Goal: Task Accomplishment & Management: Manage account settings

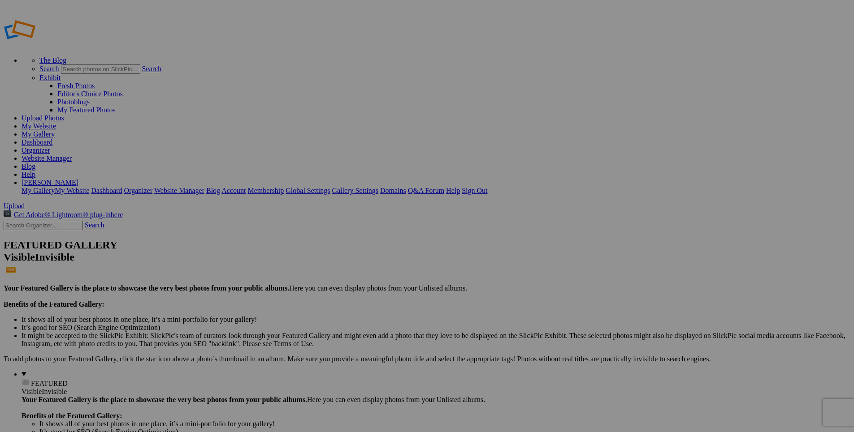
type input "151st Mount Zion Anniversary"
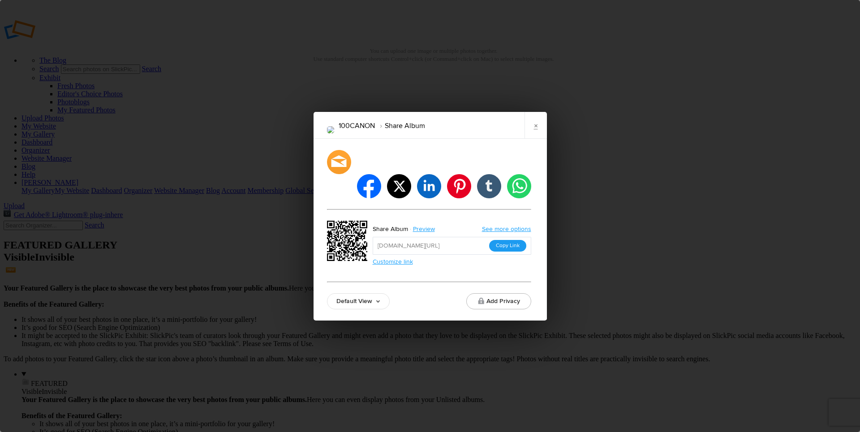
click at [510, 240] on button "Copy Link" at bounding box center [507, 246] width 37 height 12
click at [510, 237] on input "https://slickpic.us/18267599WmYm" at bounding box center [452, 246] width 159 height 18
click at [505, 240] on button "Copy Link" at bounding box center [507, 246] width 37 height 12
click at [433, 237] on input "https://slickpic.us/18267599WmYm" at bounding box center [452, 246] width 159 height 18
click at [536, 139] on link "×" at bounding box center [536, 125] width 22 height 27
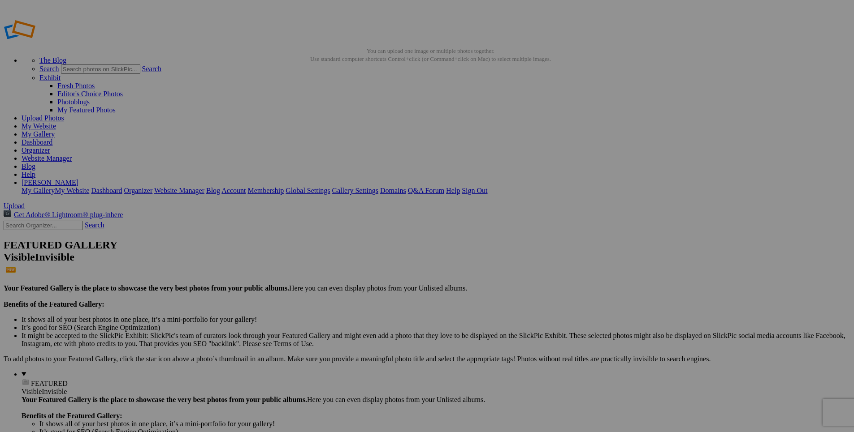
click at [56, 122] on link "My Website" at bounding box center [39, 126] width 35 height 8
click at [50, 147] on link "Organizer" at bounding box center [36, 151] width 29 height 8
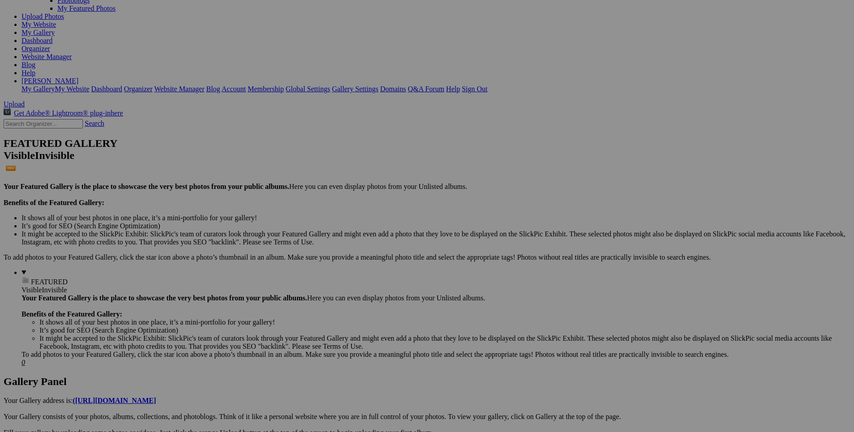
scroll to position [120, 0]
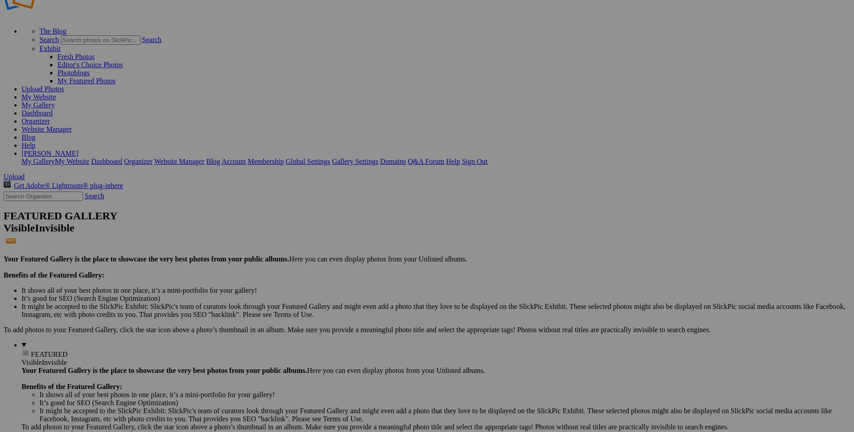
scroll to position [0, 0]
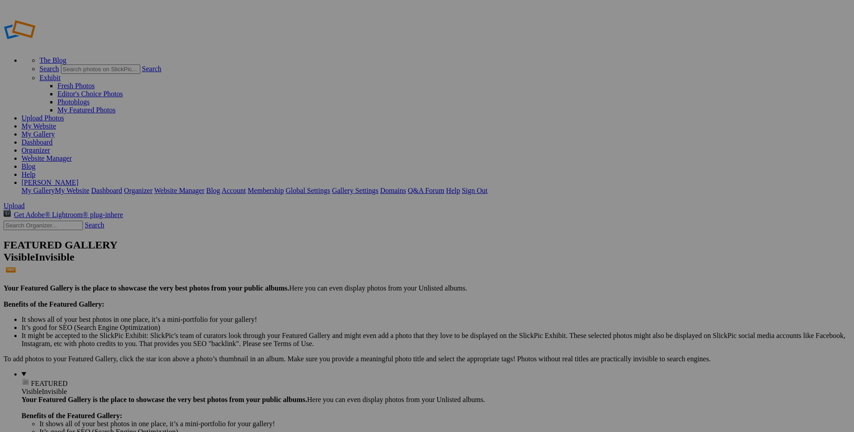
drag, startPoint x: 302, startPoint y: 93, endPoint x: 288, endPoint y: 65, distance: 30.9
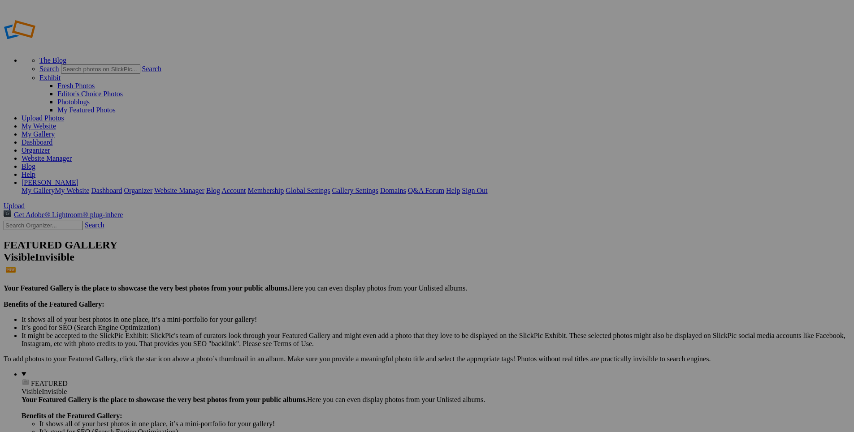
drag, startPoint x: 459, startPoint y: 93, endPoint x: 463, endPoint y: 68, distance: 25.4
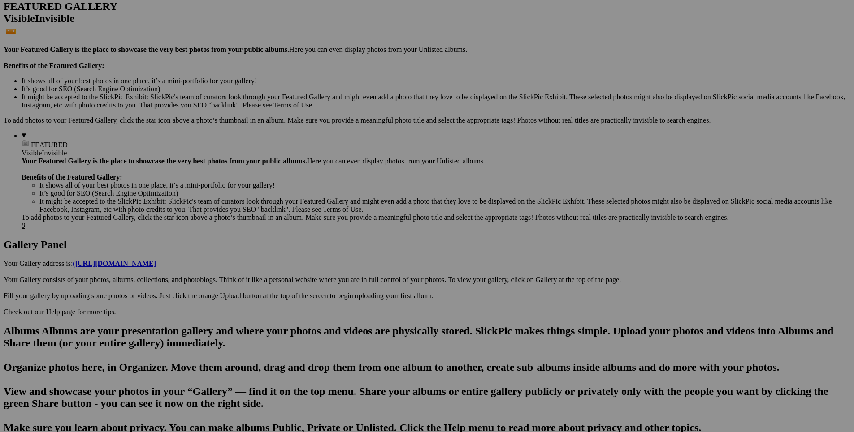
scroll to position [120, 0]
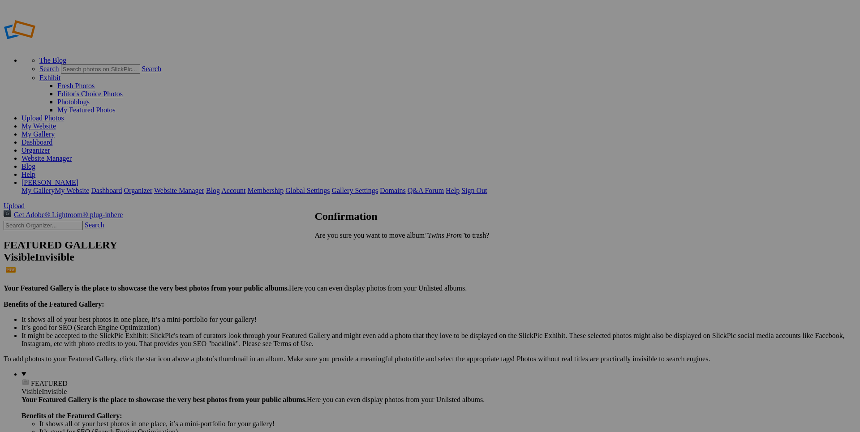
click at [345, 249] on span "Yes" at bounding box center [340, 251] width 10 height 8
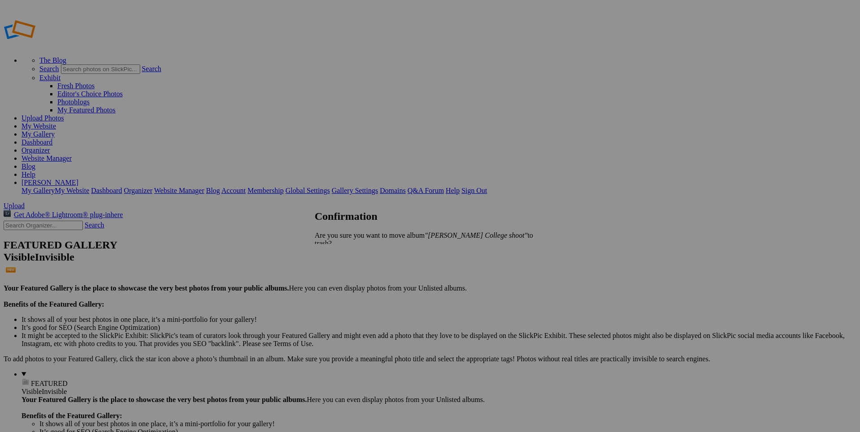
click at [345, 255] on span "Yes" at bounding box center [340, 259] width 10 height 8
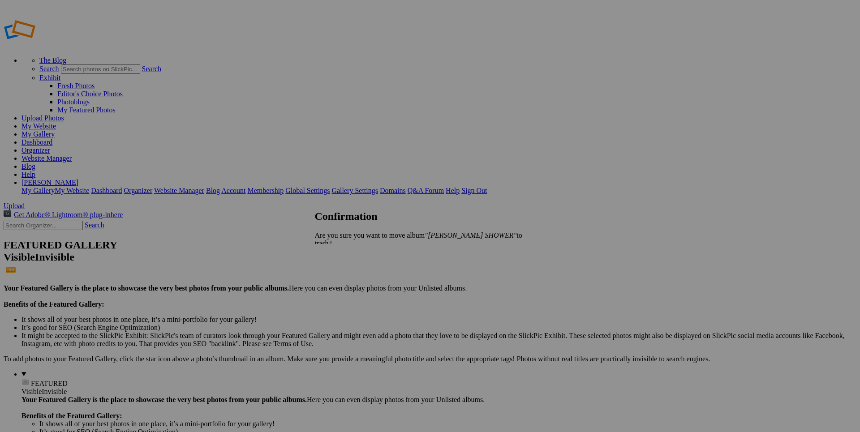
click at [345, 255] on span "Yes" at bounding box center [340, 259] width 10 height 8
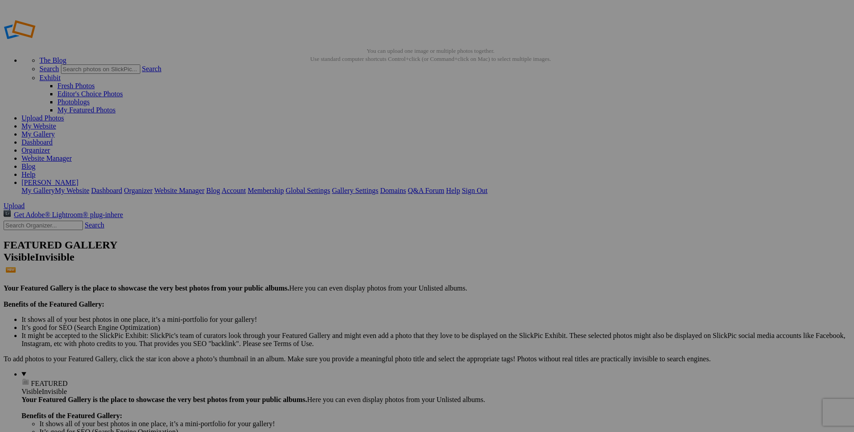
click at [50, 147] on link "Organizer" at bounding box center [36, 151] width 29 height 8
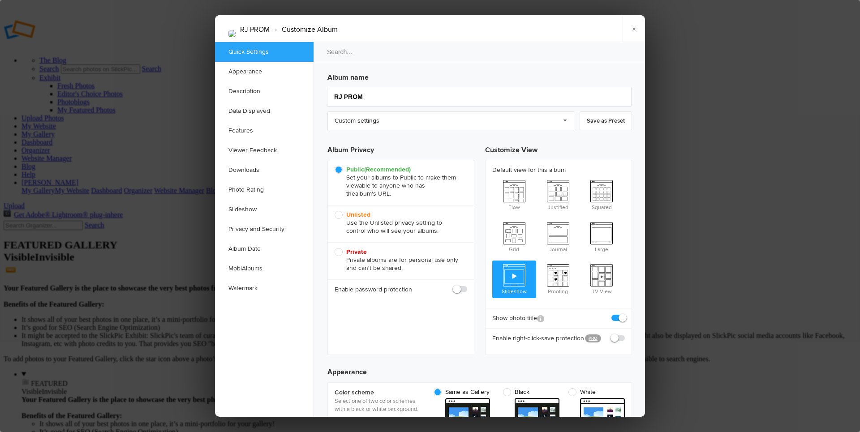
click at [339, 253] on span "Private Private albums are for personal use only and can't be shared." at bounding box center [399, 260] width 128 height 24
click at [335, 248] on input "Private Private albums are for personal use only and can't be shared." at bounding box center [334, 248] width 0 height 0
radio input "true"
click at [643, 24] on link "×" at bounding box center [634, 28] width 22 height 27
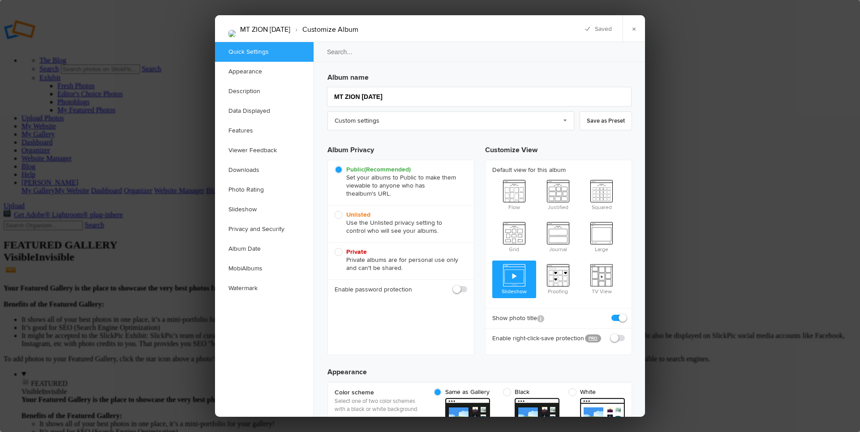
click at [340, 254] on span "Private Private albums are for personal use only and can't be shared." at bounding box center [399, 260] width 128 height 24
click at [335, 248] on input "Private Private albums are for personal use only and can't be shared." at bounding box center [334, 248] width 0 height 0
radio input "true"
click at [633, 29] on link "×" at bounding box center [634, 28] width 22 height 27
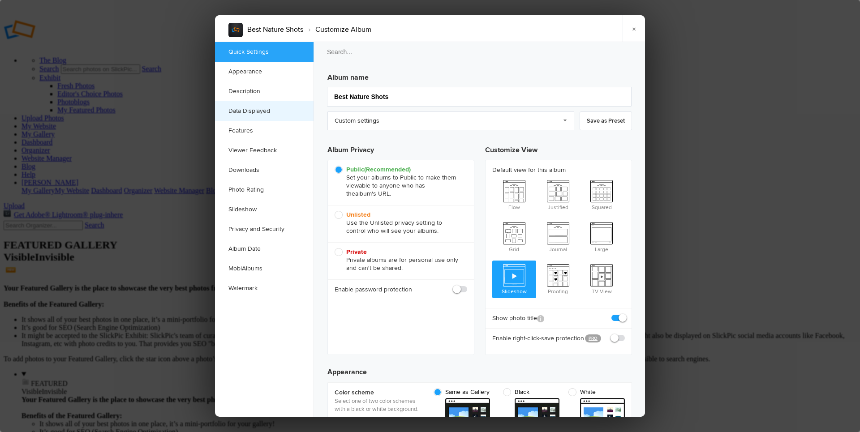
click at [300, 102] on link "Data Displayed" at bounding box center [264, 111] width 99 height 20
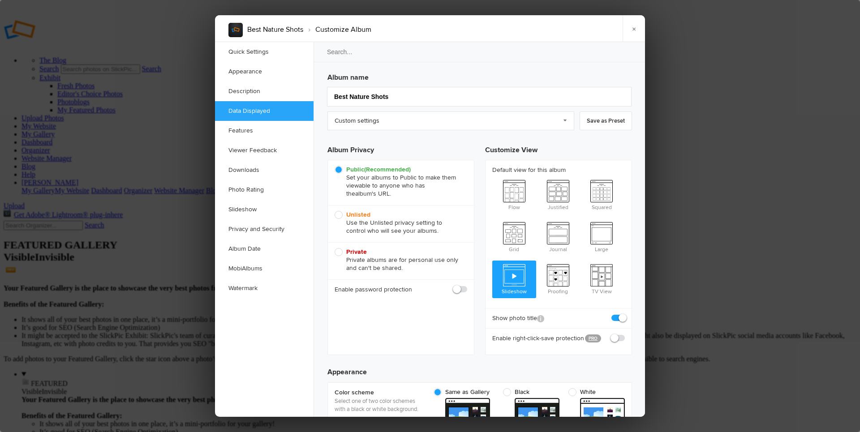
click at [341, 250] on span "Private Private albums are for personal use only and can't be shared." at bounding box center [399, 260] width 128 height 24
click at [335, 248] on input "Private Private albums are for personal use only and can't be shared." at bounding box center [334, 248] width 0 height 0
radio input "true"
click at [638, 31] on link "×" at bounding box center [634, 28] width 22 height 27
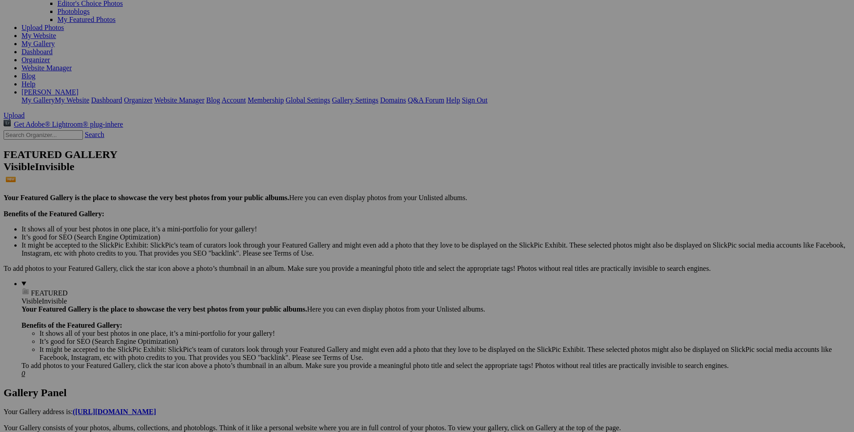
scroll to position [120, 0]
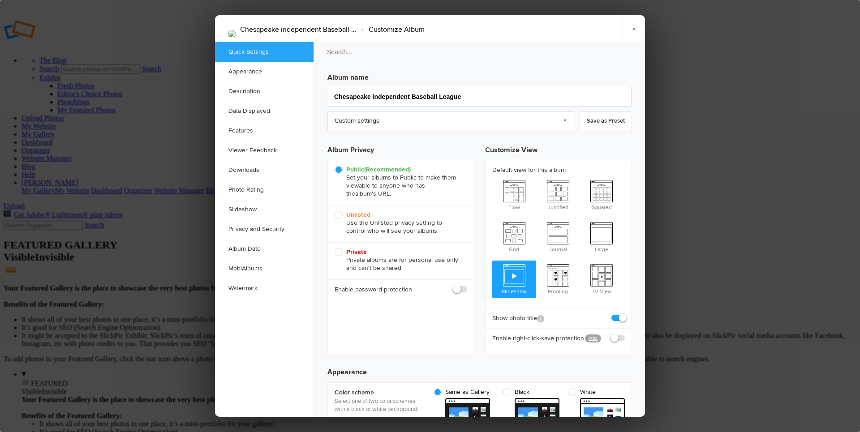
scroll to position [0, 0]
click at [340, 253] on span "Private Private albums are for personal use only and can't be shared." at bounding box center [399, 260] width 128 height 24
click at [335, 248] on input "Private Private albums are for personal use only and can't be shared." at bounding box center [334, 248] width 0 height 0
radio input "true"
click at [749, 410] on div at bounding box center [430, 216] width 860 height 432
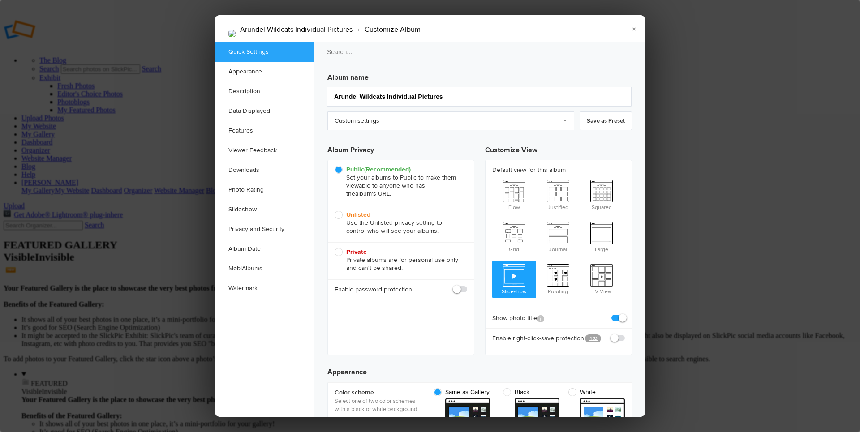
click at [695, 318] on div at bounding box center [430, 216] width 860 height 432
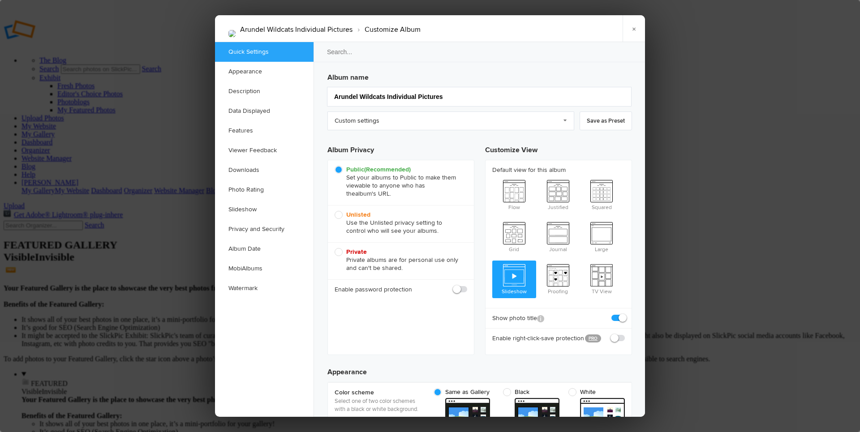
click at [338, 252] on span "Private Private albums are for personal use only and can't be shared." at bounding box center [399, 260] width 128 height 24
click at [335, 248] on input "Private Private albums are for personal use only and can't be shared." at bounding box center [334, 248] width 0 height 0
radio input "true"
click at [635, 31] on link "×" at bounding box center [634, 28] width 22 height 27
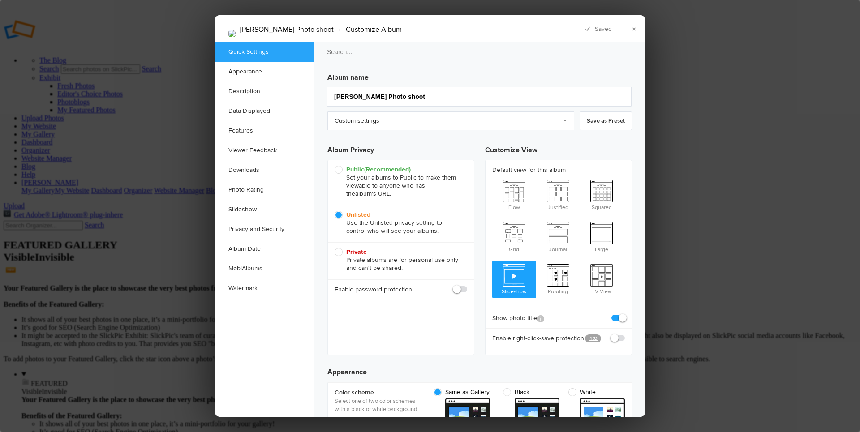
click at [340, 251] on span "Private Private albums are for personal use only and can't be shared." at bounding box center [399, 260] width 128 height 24
click at [335, 248] on input "Private Private albums are for personal use only and can't be shared." at bounding box center [334, 248] width 0 height 0
radio input "true"
click at [634, 25] on link "×" at bounding box center [634, 28] width 22 height 27
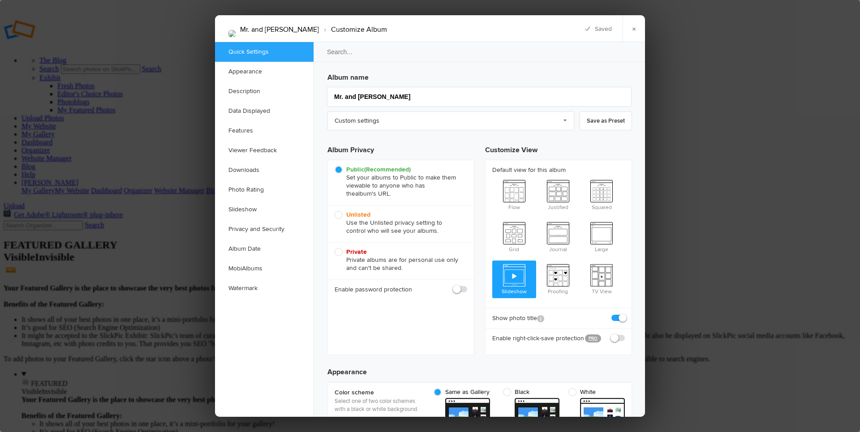
click at [340, 251] on span "Private Private albums are for personal use only and can't be shared." at bounding box center [399, 260] width 128 height 24
click at [335, 248] on input "Private Private albums are for personal use only and can't be shared." at bounding box center [334, 248] width 0 height 0
radio input "true"
click at [638, 27] on link "×" at bounding box center [634, 28] width 22 height 27
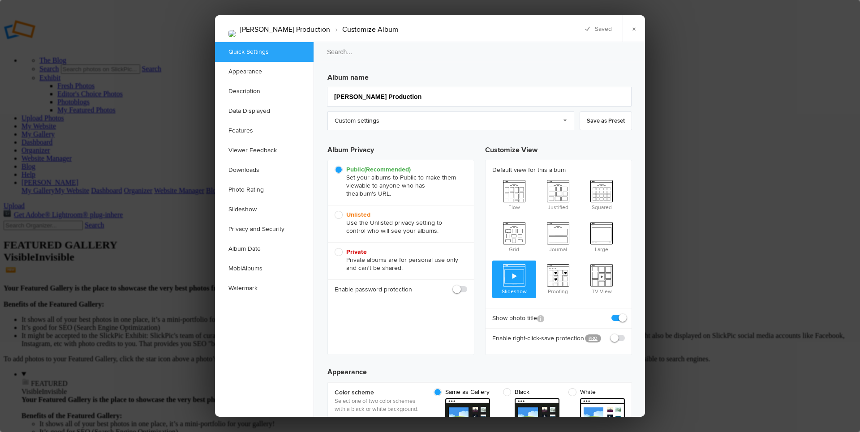
click at [339, 252] on span "Private Private albums are for personal use only and can't be shared." at bounding box center [399, 260] width 128 height 24
click at [335, 248] on input "Private Private albums are for personal use only and can't be shared." at bounding box center [334, 248] width 0 height 0
radio input "true"
click at [637, 29] on link "×" at bounding box center [634, 28] width 22 height 27
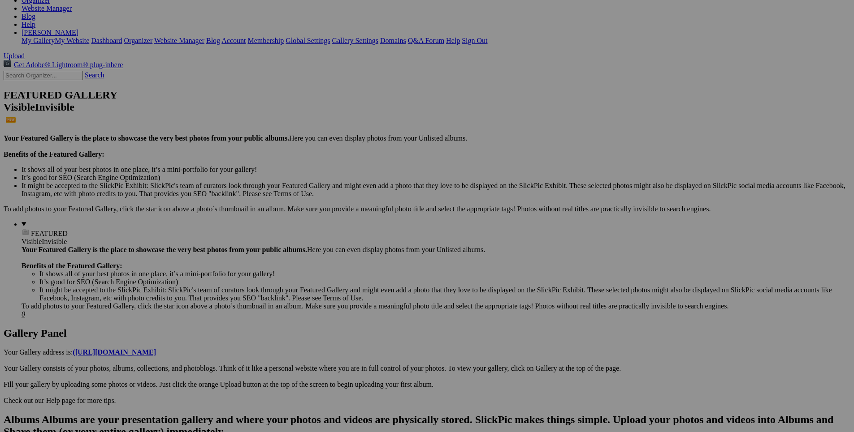
scroll to position [120, 0]
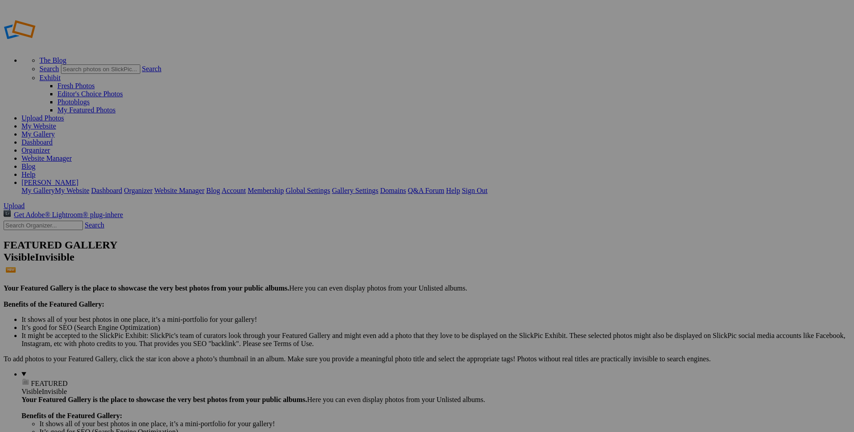
scroll to position [120, 0]
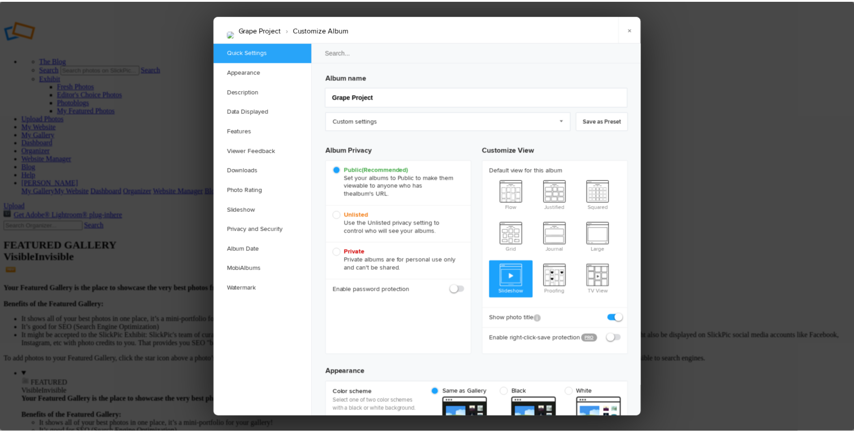
scroll to position [0, 0]
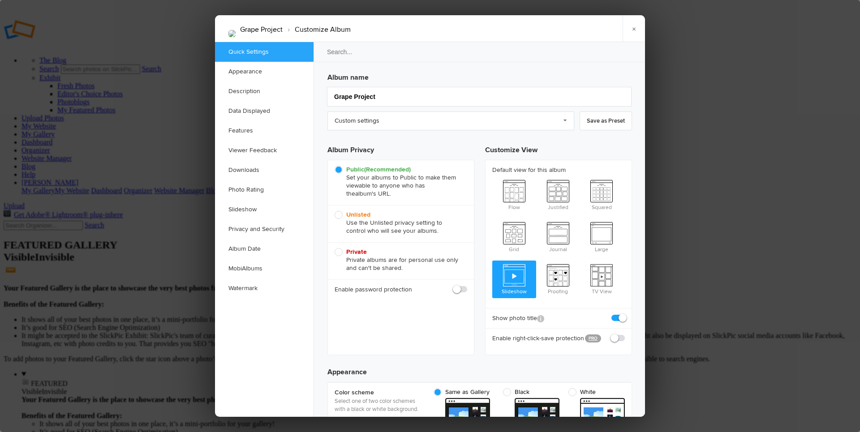
click at [340, 251] on span "Private Private albums are for personal use only and can't be shared." at bounding box center [399, 260] width 128 height 24
click at [335, 248] on input "Private Private albums are for personal use only and can't be shared." at bounding box center [334, 248] width 0 height 0
radio input "true"
click at [633, 27] on link "×" at bounding box center [634, 28] width 22 height 27
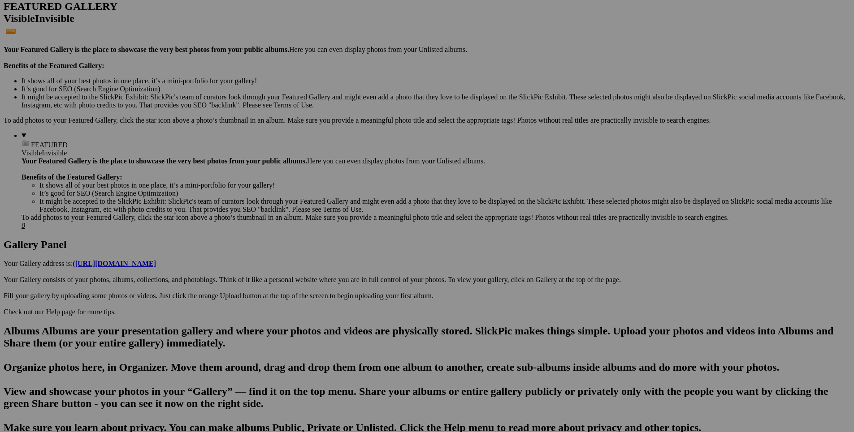
scroll to position [120, 0]
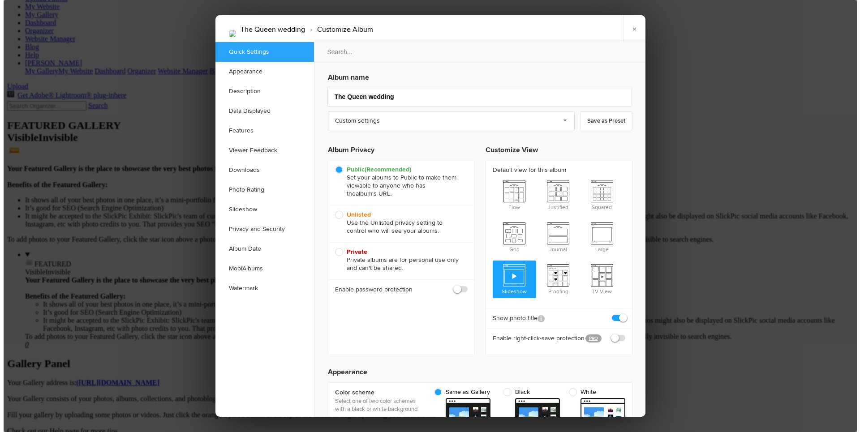
scroll to position [0, 0]
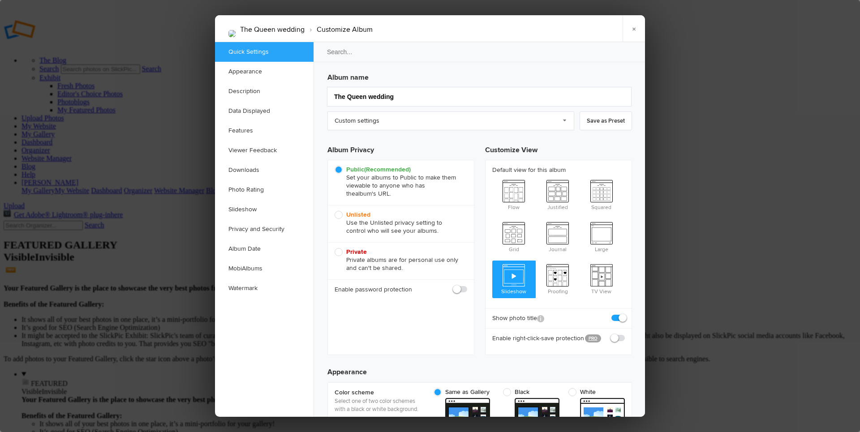
click at [218, 200] on link "Slideshow" at bounding box center [264, 210] width 99 height 20
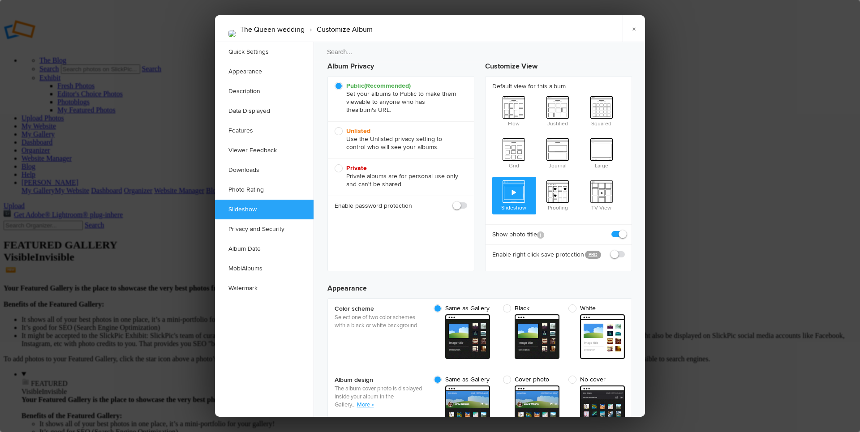
scroll to position [346, 0]
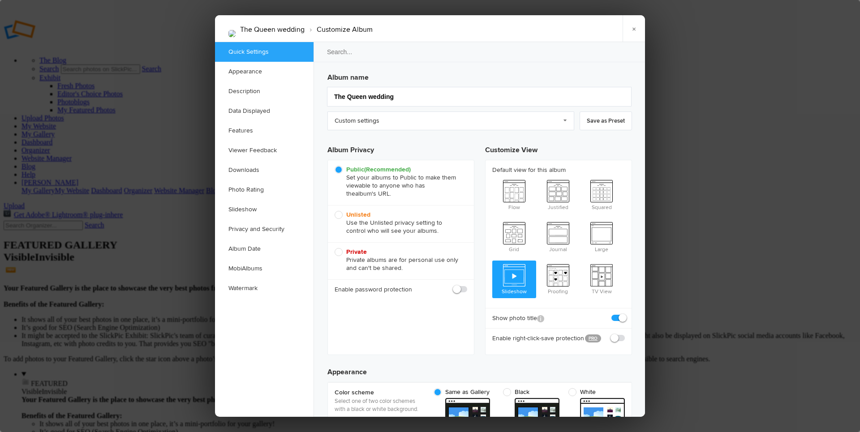
click at [339, 250] on span "Private Private albums are for personal use only and can't be shared." at bounding box center [399, 260] width 128 height 24
click at [335, 248] on input "Private Private albums are for personal use only and can't be shared." at bounding box center [334, 248] width 0 height 0
radio input "true"
click at [635, 34] on link "×" at bounding box center [634, 28] width 22 height 27
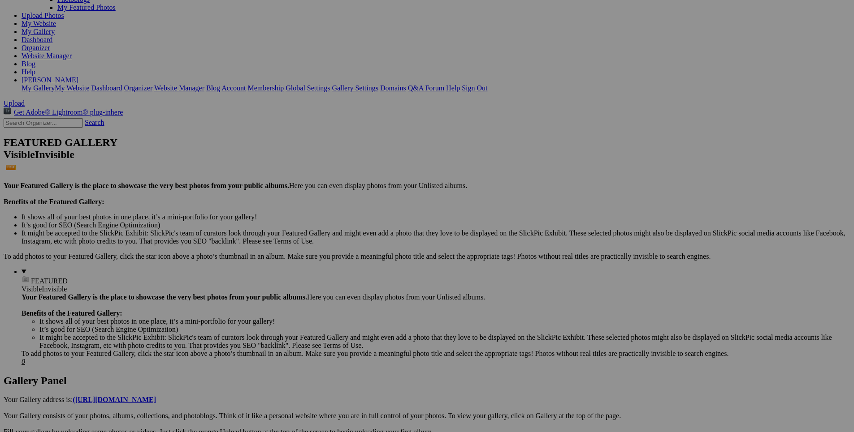
scroll to position [120, 0]
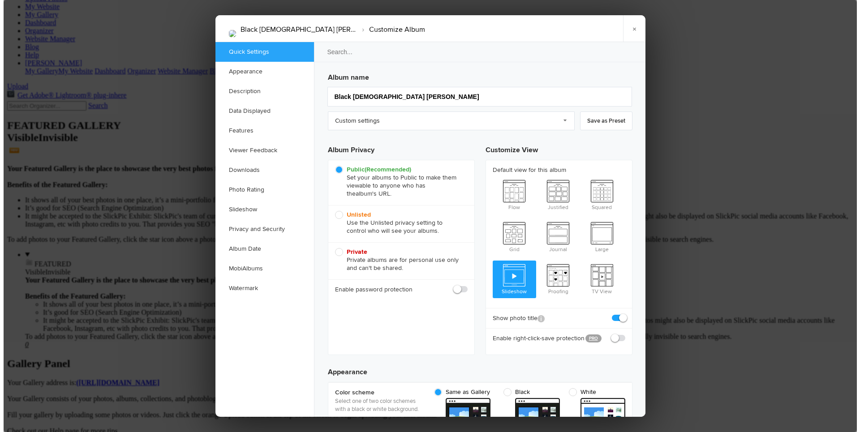
scroll to position [0, 0]
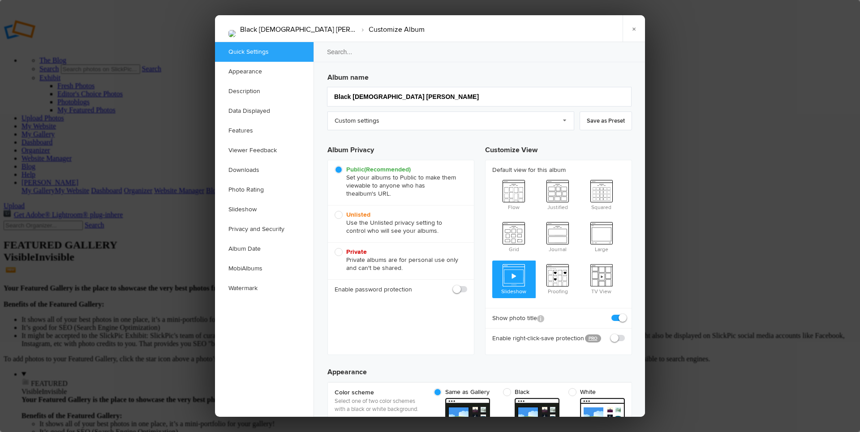
click at [219, 102] on link "Data Displayed" at bounding box center [264, 111] width 99 height 20
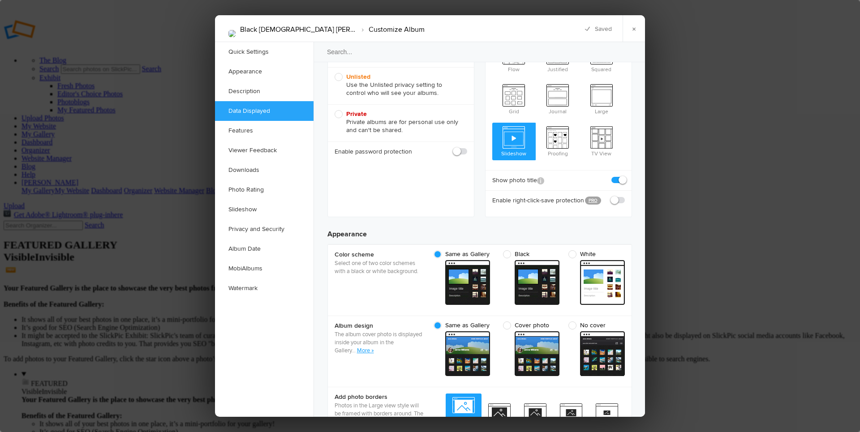
scroll to position [99, 0]
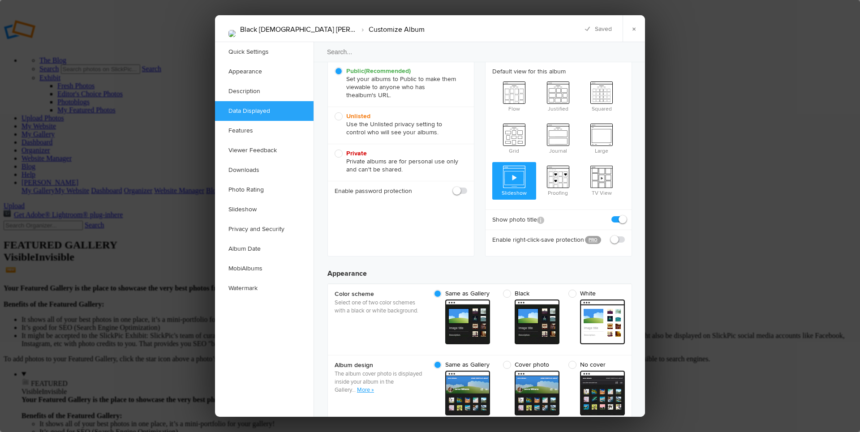
click at [337, 154] on span "Private Private albums are for personal use only and can't be shared." at bounding box center [399, 162] width 128 height 24
click at [335, 150] on input "Private Private albums are for personal use only and can't be shared." at bounding box center [334, 149] width 0 height 0
radio input "true"
click at [792, 299] on div at bounding box center [430, 216] width 860 height 432
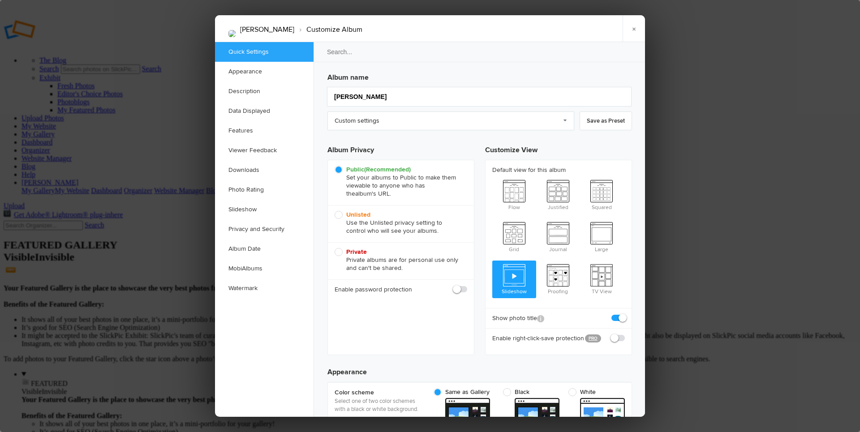
scroll to position [0, 0]
click at [341, 252] on span "Private Private albums are for personal use only and can't be shared." at bounding box center [399, 260] width 128 height 24
click at [335, 248] on input "Private Private albums are for personal use only and can't be shared." at bounding box center [334, 248] width 0 height 0
radio input "true"
click at [632, 28] on link "×" at bounding box center [634, 28] width 22 height 27
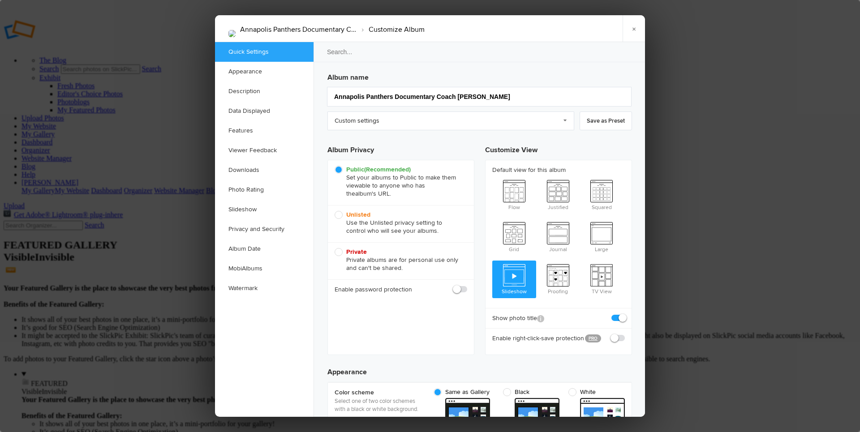
click at [380, 315] on div "Public (Recommended) Set your albums to Public to make them viewable to anyone …" at bounding box center [401, 257] width 147 height 195
click at [336, 253] on span "Private Private albums are for personal use only and can't be shared." at bounding box center [399, 260] width 128 height 24
click at [335, 248] on input "Private Private albums are for personal use only and can't be shared." at bounding box center [334, 248] width 0 height 0
radio input "true"
click at [628, 30] on link "×" at bounding box center [634, 28] width 22 height 27
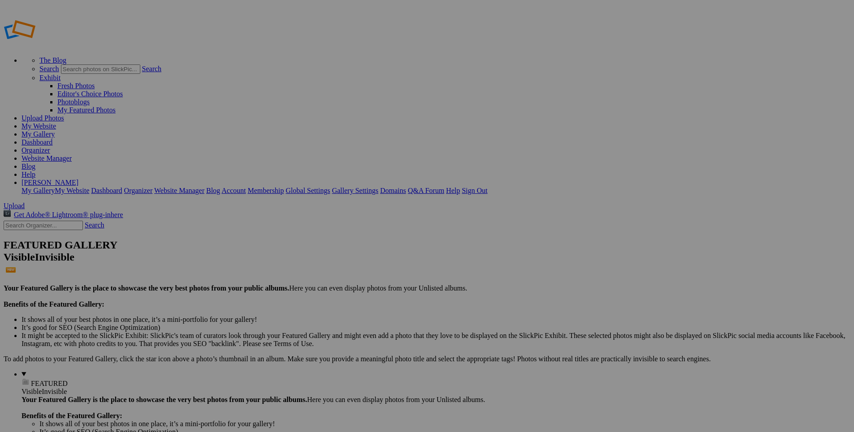
click at [56, 122] on link "My Website" at bounding box center [39, 126] width 35 height 8
click at [55, 130] on link "My Gallery" at bounding box center [38, 134] width 33 height 8
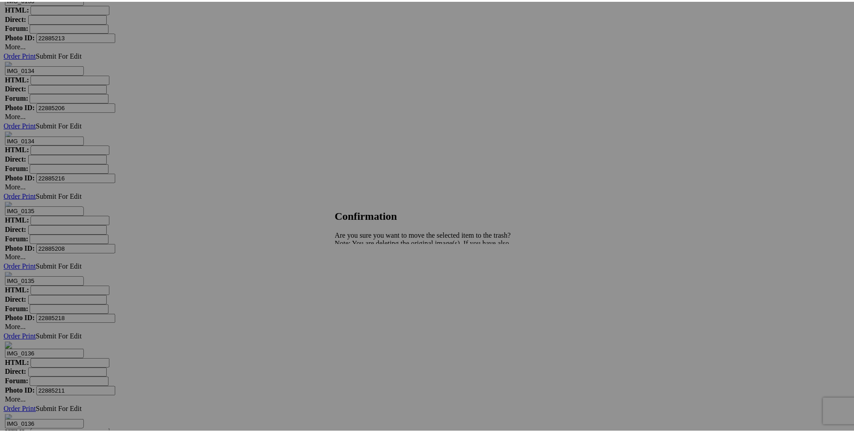
scroll to position [6306, 0]
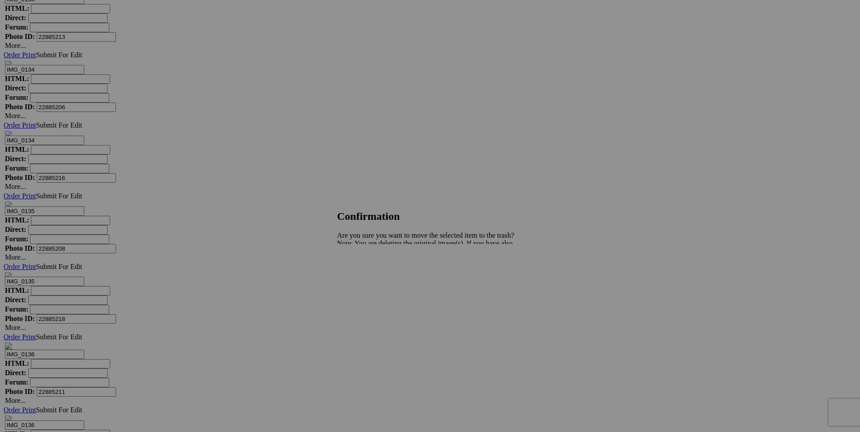
click at [367, 273] on span "Yes" at bounding box center [362, 275] width 10 height 8
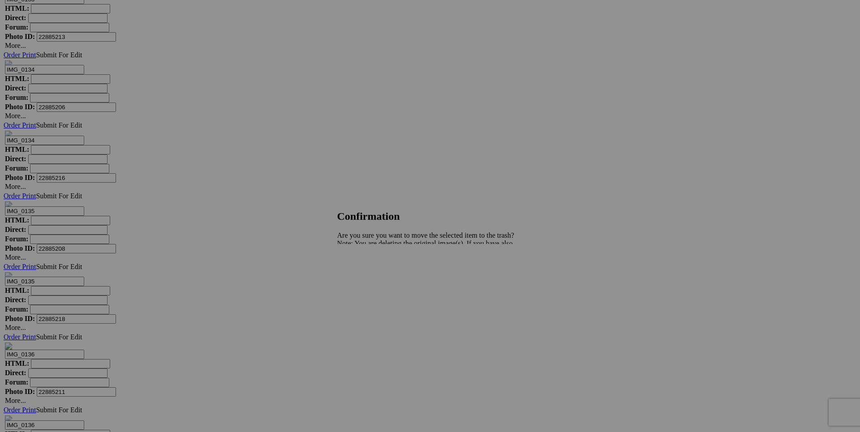
click at [367, 276] on span "Yes" at bounding box center [362, 275] width 10 height 8
